Goal: Find specific page/section: Find specific page/section

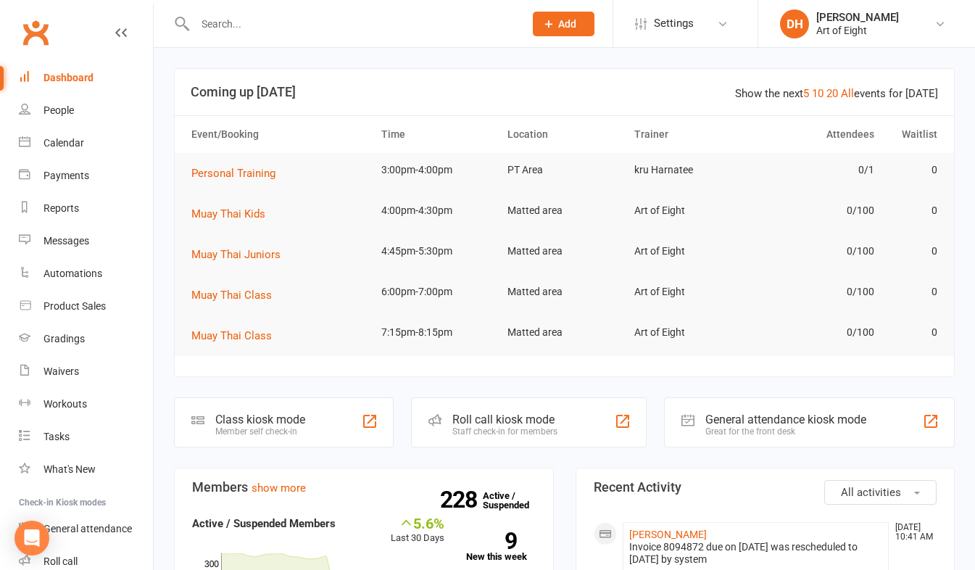
click at [289, 23] on input "text" at bounding box center [352, 24] width 323 height 20
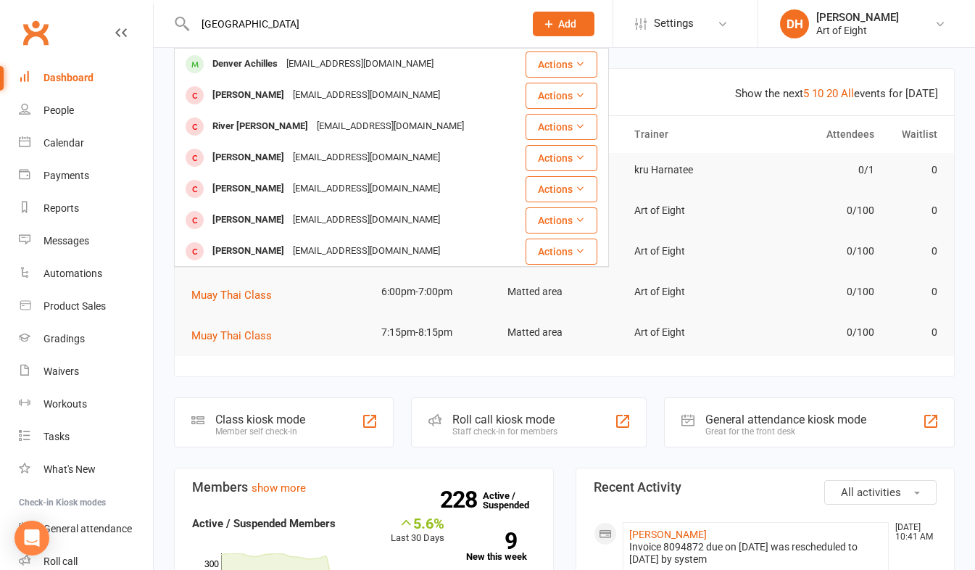
type input "[GEOGRAPHIC_DATA]"
click at [262, 64] on div "Denver Achilles" at bounding box center [245, 64] width 74 height 21
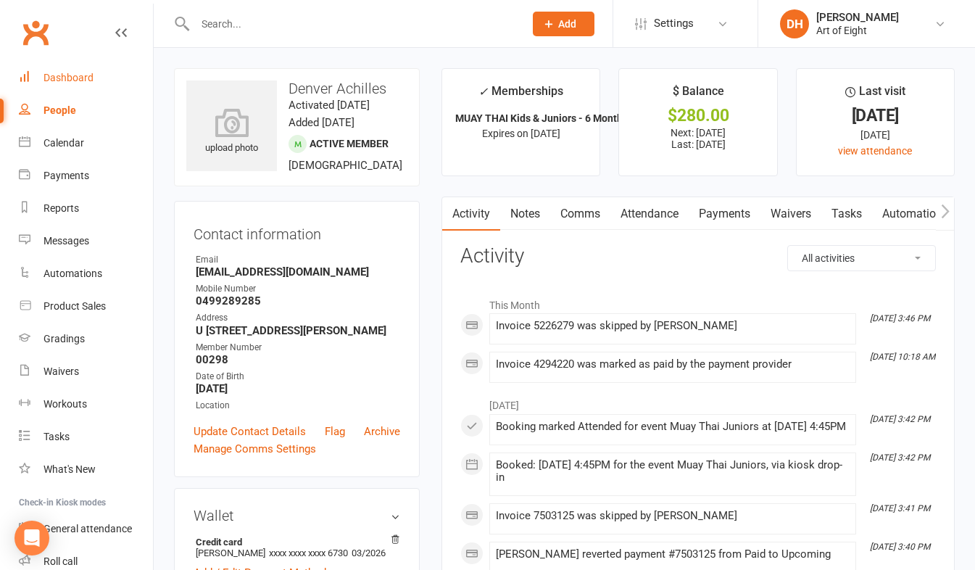
click at [70, 79] on div "Dashboard" at bounding box center [69, 78] width 50 height 12
